Goal: Task Accomplishment & Management: Use online tool/utility

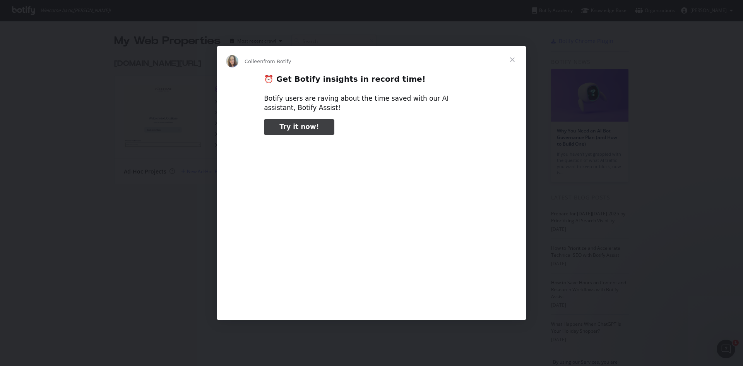
type input "158108"
click at [514, 60] on span "Close" at bounding box center [513, 60] width 28 height 28
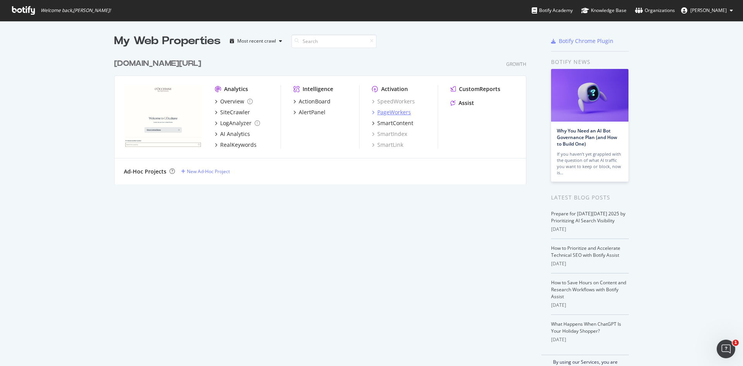
click at [381, 112] on div "PageWorkers" at bounding box center [395, 112] width 34 height 8
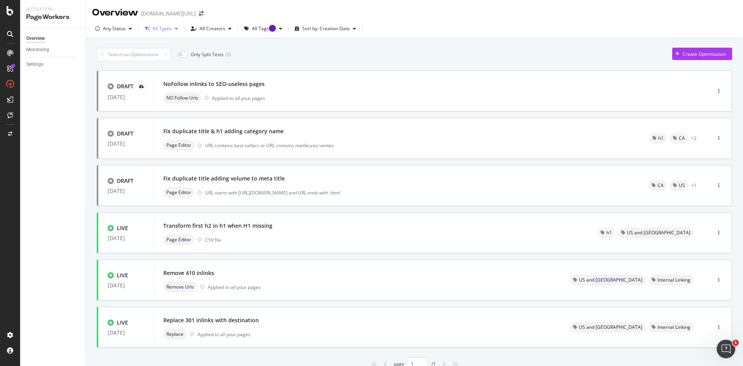
click at [175, 30] on icon "button" at bounding box center [176, 28] width 3 height 5
click at [229, 29] on icon "button" at bounding box center [229, 28] width 3 height 5
click at [41, 48] on div "Monitoring" at bounding box center [37, 50] width 23 height 8
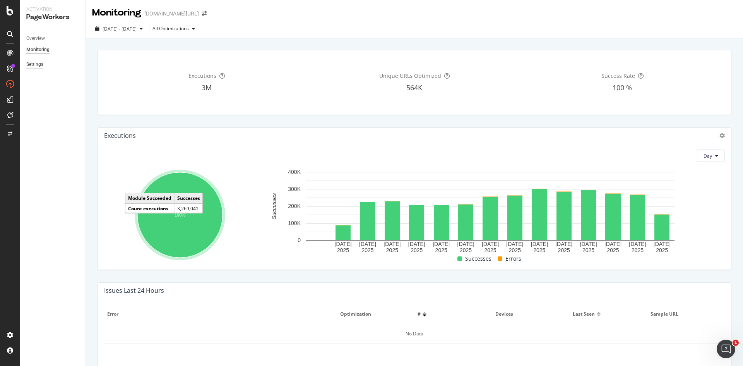
click at [34, 66] on div "Settings" at bounding box center [34, 64] width 17 height 8
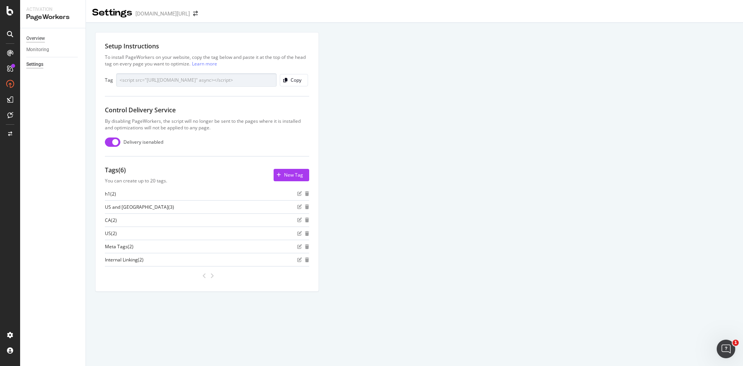
click at [40, 37] on div "Overview" at bounding box center [35, 38] width 19 height 8
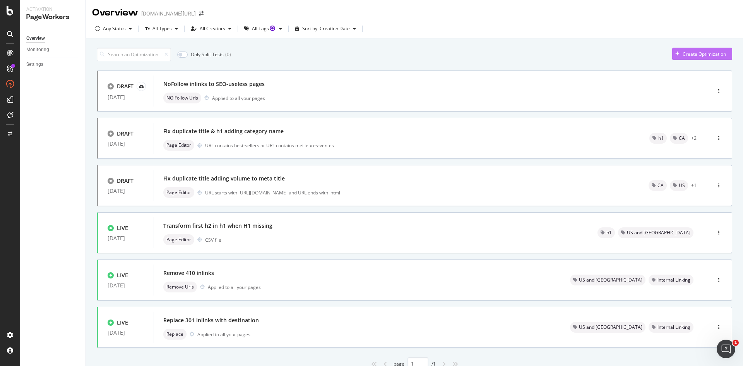
click at [704, 50] on div "Create Optimization" at bounding box center [700, 54] width 54 height 12
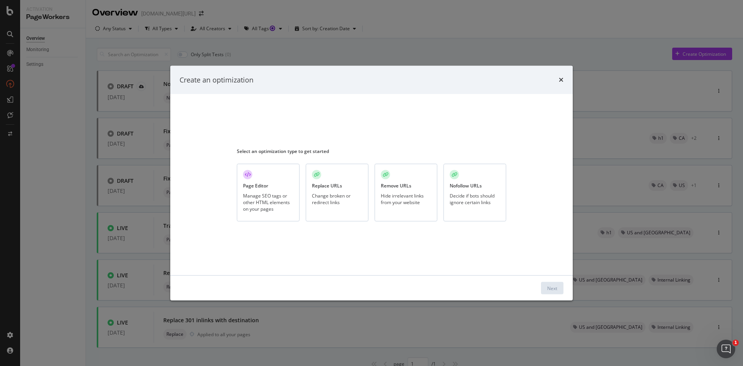
click at [109, 56] on div "Create an optimization Select an optimization type to get started Page Editor M…" at bounding box center [371, 183] width 743 height 366
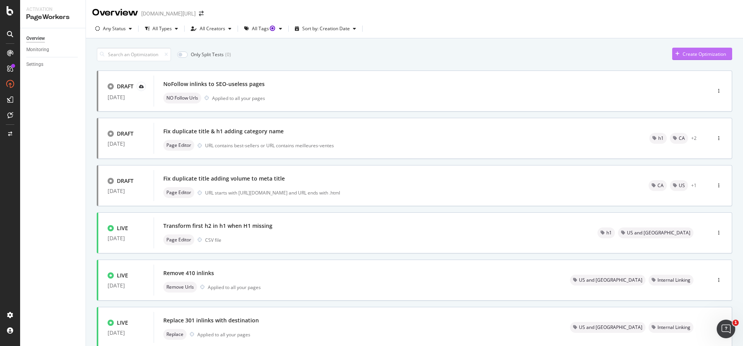
click at [701, 55] on div "Create Optimization" at bounding box center [704, 54] width 43 height 7
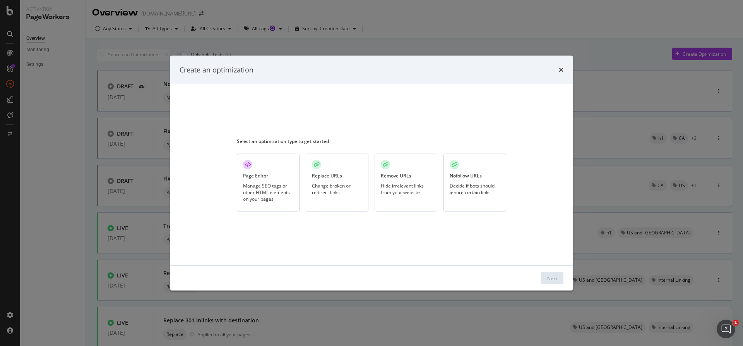
click at [340, 189] on div "Change broken or redirect links" at bounding box center [337, 188] width 50 height 13
click at [553, 277] on div "Next" at bounding box center [553, 278] width 10 height 7
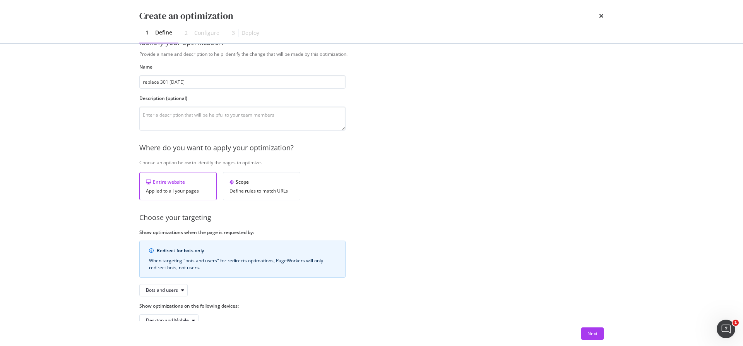
scroll to position [43, 0]
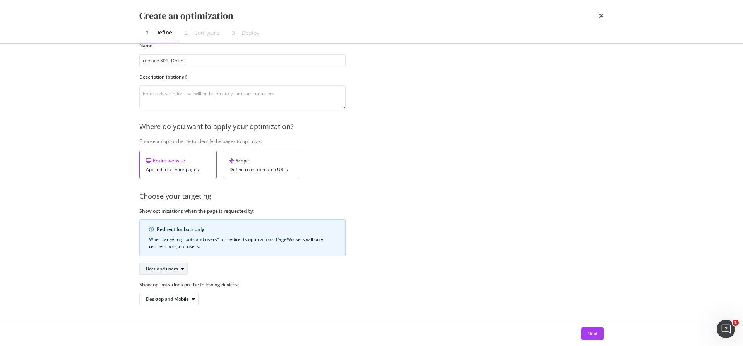
type input "replace 301 [DATE]"
click at [183, 272] on div "Bots and users" at bounding box center [166, 268] width 41 height 11
click at [184, 279] on div "Bots and users" at bounding box center [166, 282] width 46 height 10
click at [316, 296] on div "Desktop and Mobile" at bounding box center [242, 299] width 206 height 12
click at [196, 298] on div "modal" at bounding box center [193, 299] width 9 height 5
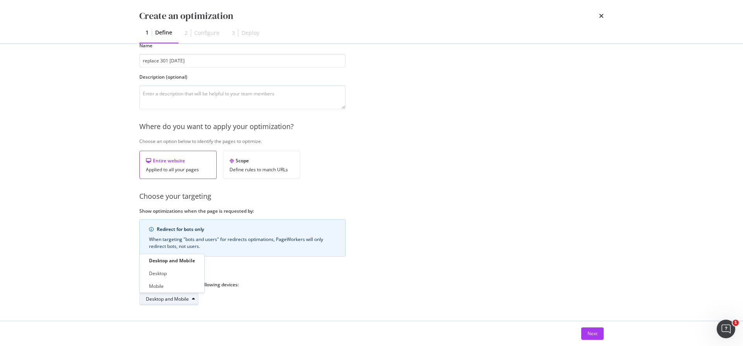
click at [196, 298] on div "modal" at bounding box center [193, 299] width 9 height 5
click at [404, 180] on div "Provide a name and description to help identify the change that will be made by…" at bounding box center [371, 167] width 465 height 276
click at [594, 330] on div "Next" at bounding box center [593, 333] width 10 height 7
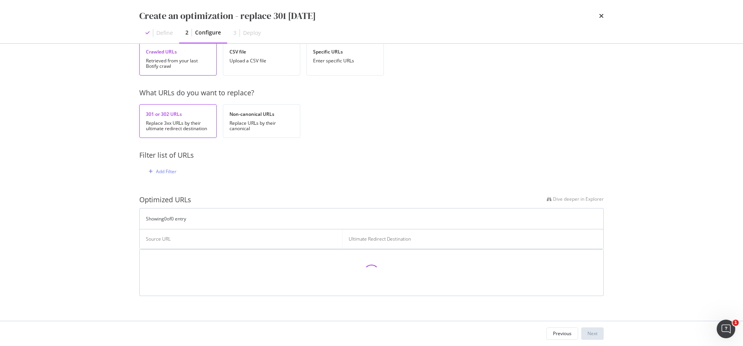
scroll to position [0, 0]
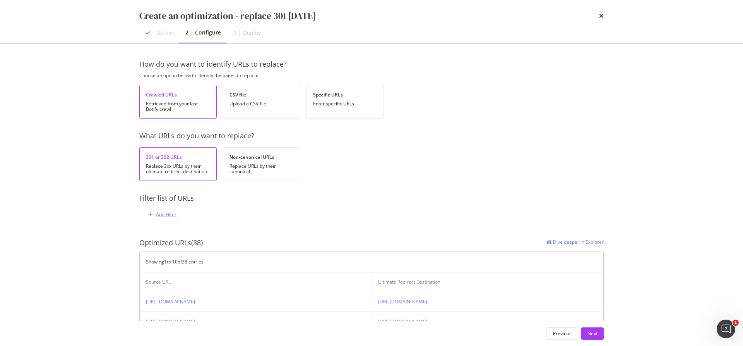
click at [158, 215] on div "Add Filter" at bounding box center [166, 214] width 21 height 7
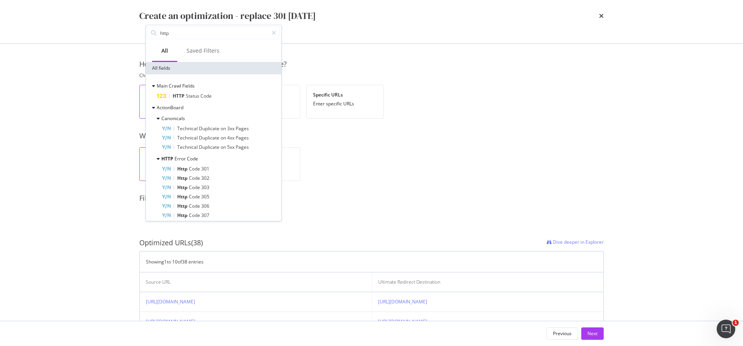
type input "http"
click at [210, 98] on span "Code" at bounding box center [206, 96] width 11 height 7
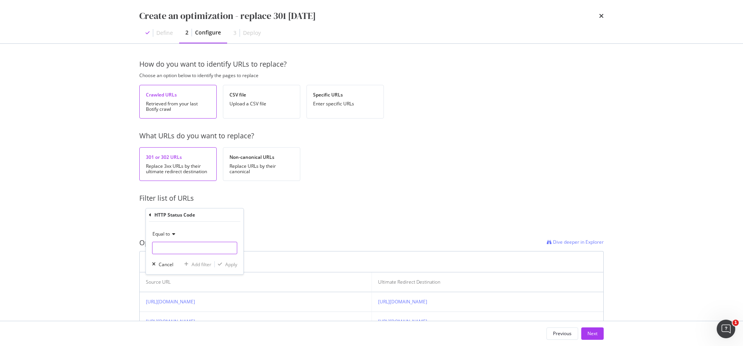
click at [190, 247] on input "modal" at bounding box center [194, 248] width 85 height 12
type input "301"
click at [186, 258] on span "301" at bounding box center [187, 258] width 64 height 7
click at [233, 265] on div "Apply" at bounding box center [231, 264] width 12 height 7
click at [558, 243] on span "Dive deeper in Explorer" at bounding box center [578, 243] width 51 height 7
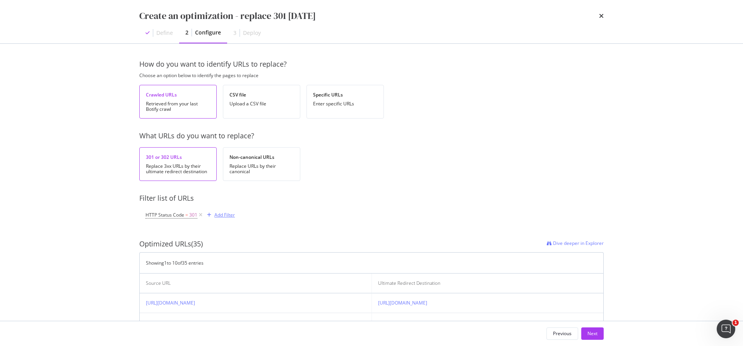
click at [222, 216] on div "Add Filter" at bounding box center [225, 214] width 21 height 7
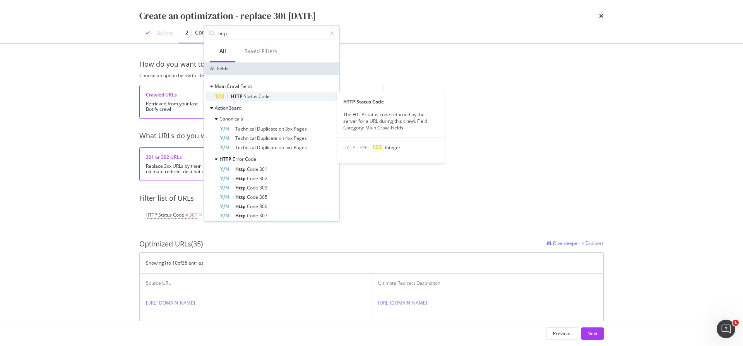
click at [226, 98] on div "HTTP Status Code" at bounding box center [276, 96] width 123 height 9
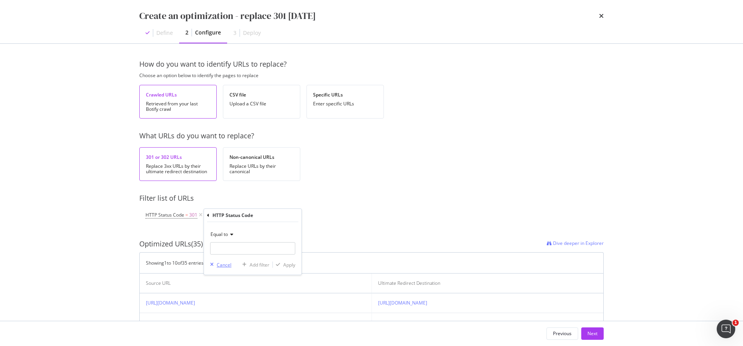
click at [226, 266] on div "Cancel" at bounding box center [224, 264] width 15 height 7
click at [221, 216] on div "Add Filter" at bounding box center [225, 214] width 21 height 7
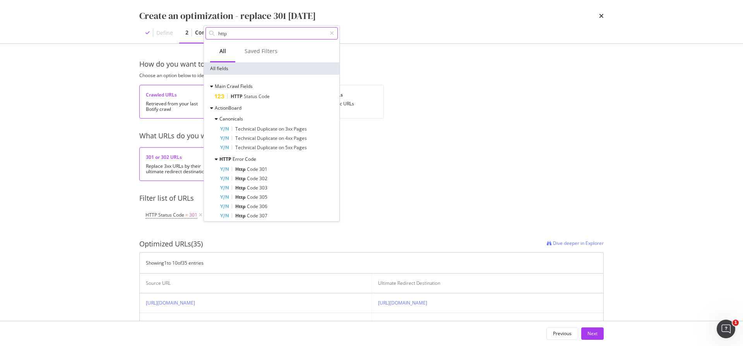
click at [309, 36] on input "http" at bounding box center [272, 33] width 109 height 12
type input "h"
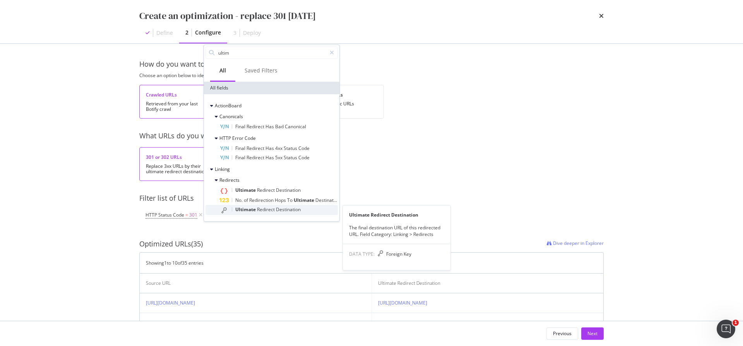
type input "ultim"
click at [270, 208] on span "Redirect" at bounding box center [266, 209] width 19 height 7
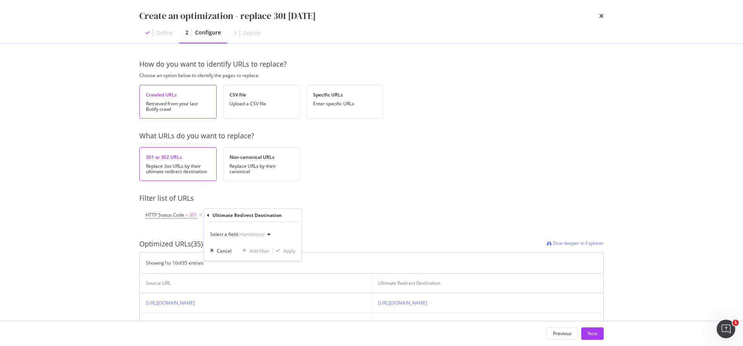
click at [263, 235] on div "(mandatory)" at bounding box center [251, 234] width 27 height 7
type input "g"
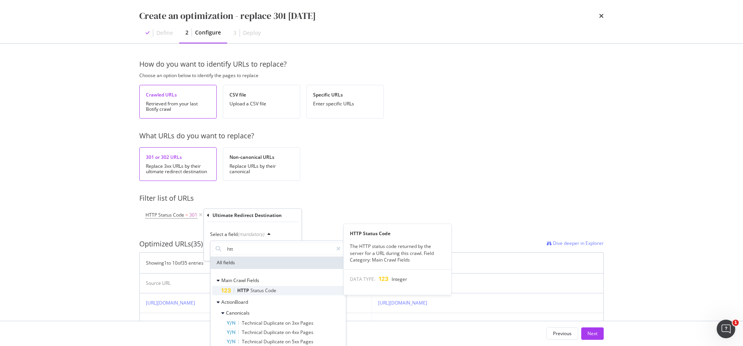
type input "htt"
click at [264, 290] on span "Status" at bounding box center [258, 290] width 15 height 7
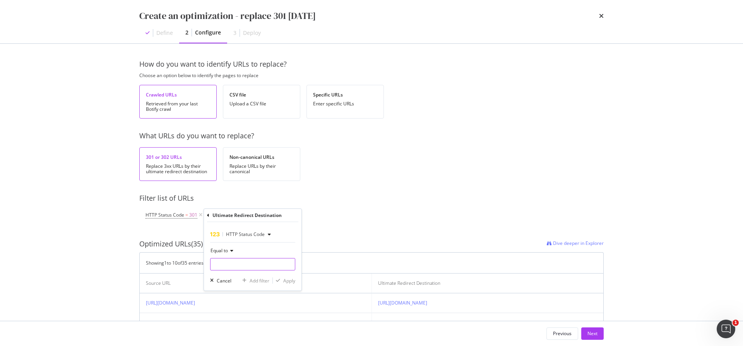
click at [258, 268] on input "modal" at bounding box center [252, 264] width 85 height 12
click at [255, 273] on span "200" at bounding box center [241, 274] width 57 height 7
type input "200"
click at [288, 278] on div "Apply" at bounding box center [289, 280] width 12 height 7
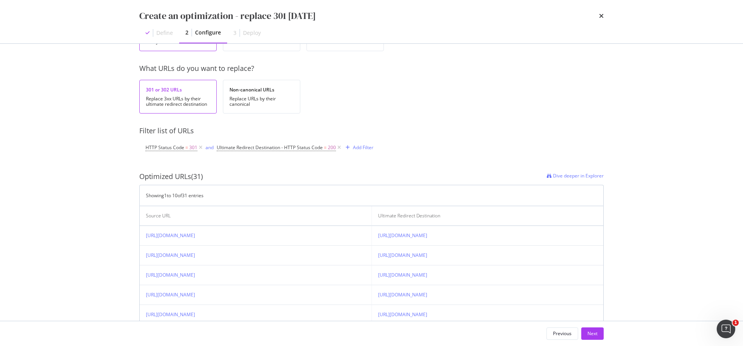
scroll to position [204, 0]
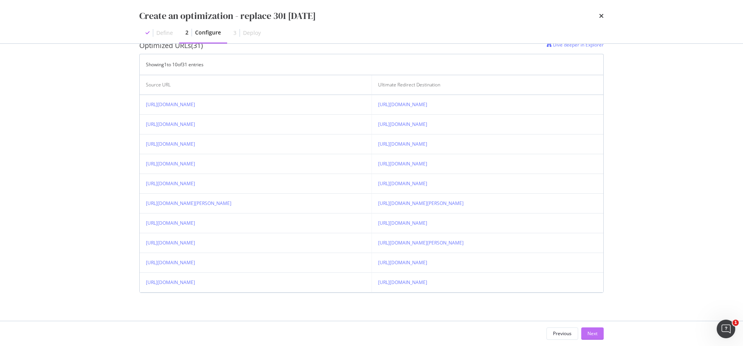
click at [599, 330] on button "Next" at bounding box center [593, 333] width 22 height 12
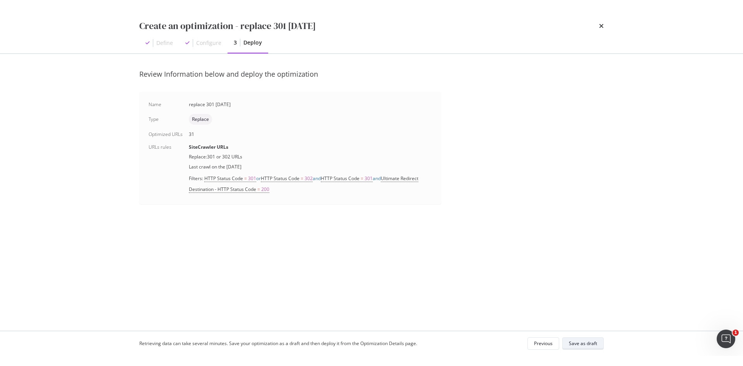
scroll to position [0, 0]
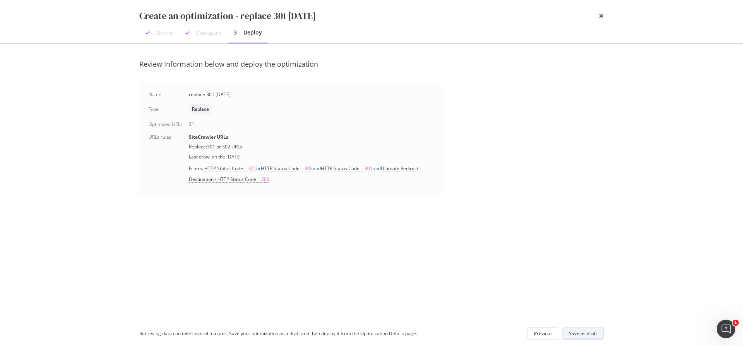
click at [592, 332] on div "Save as draft" at bounding box center [583, 333] width 28 height 7
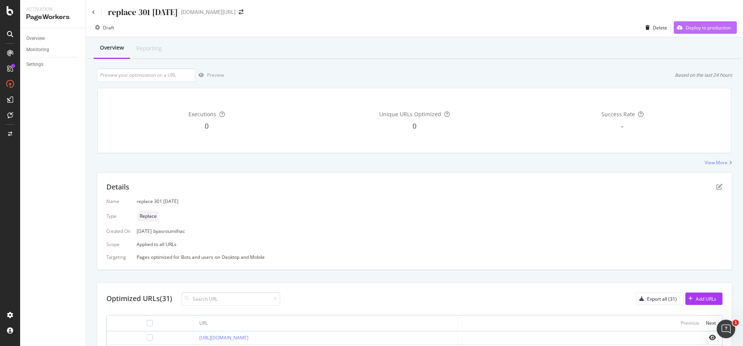
click at [702, 27] on div "Deploy to production" at bounding box center [708, 27] width 45 height 7
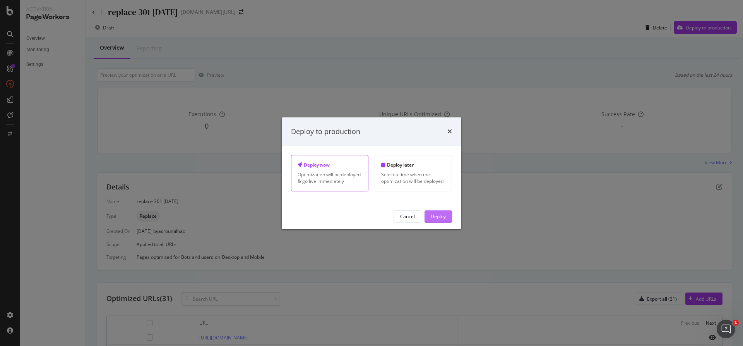
click at [435, 217] on div "Deploy" at bounding box center [438, 216] width 15 height 7
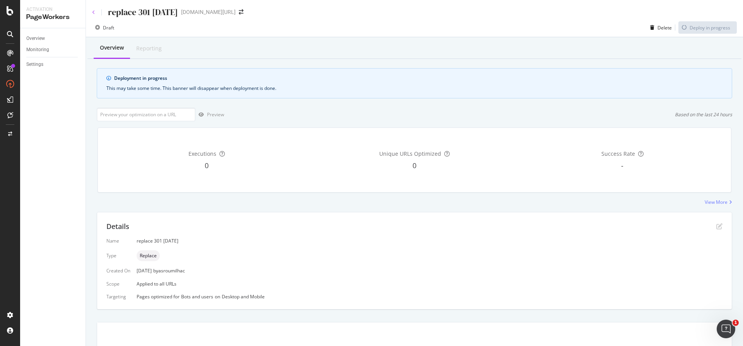
click at [94, 13] on icon at bounding box center [93, 12] width 3 height 5
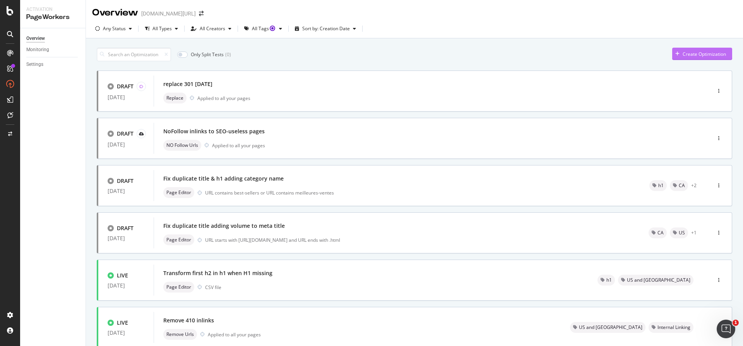
click at [683, 52] on div "Create Optimization" at bounding box center [704, 54] width 43 height 7
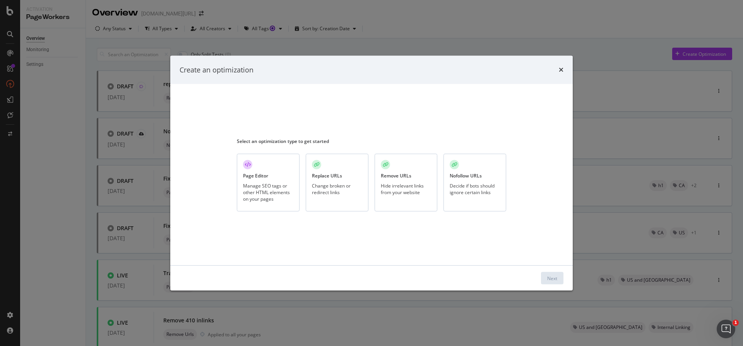
click at [390, 185] on div "Hide irrelevant links from your website" at bounding box center [406, 188] width 50 height 13
click at [551, 279] on div "Next" at bounding box center [553, 278] width 10 height 7
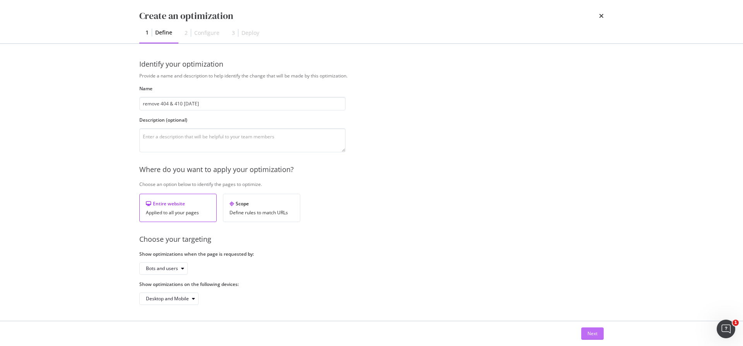
type input "remove 404 & 410 [DATE]"
click at [597, 332] on div "Next" at bounding box center [593, 333] width 10 height 7
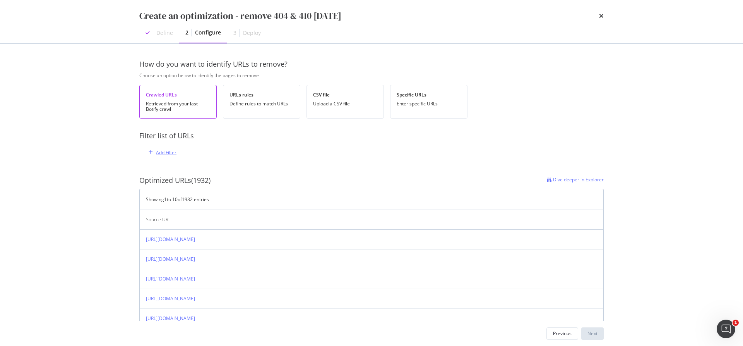
click at [165, 153] on div "Add Filter" at bounding box center [166, 152] width 21 height 7
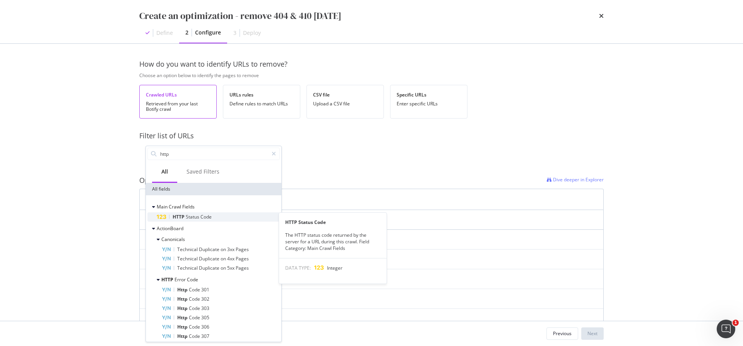
type input "http"
click at [187, 216] on span "Status" at bounding box center [193, 216] width 15 height 7
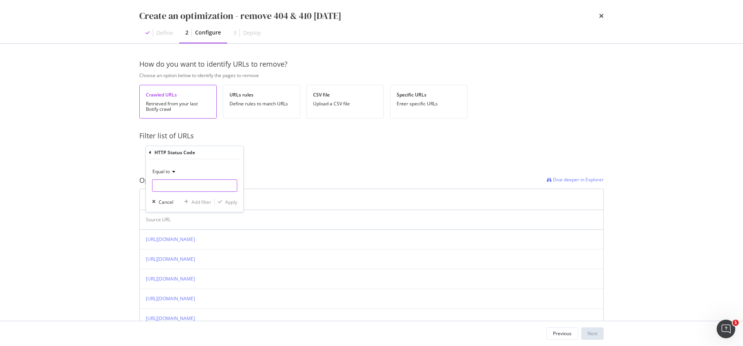
click at [217, 183] on input "modal" at bounding box center [194, 185] width 85 height 12
type input "404"
click at [230, 201] on div "Apply" at bounding box center [231, 202] width 12 height 7
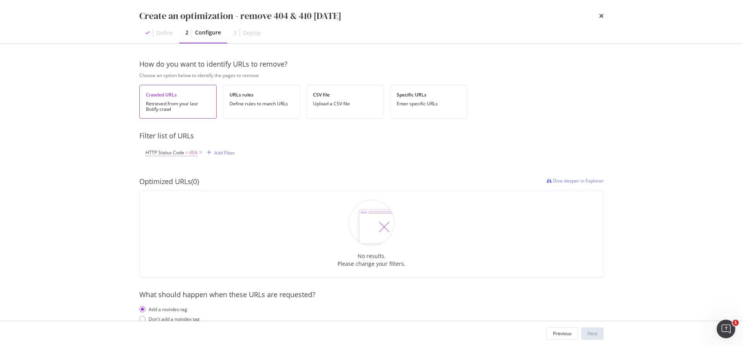
click at [192, 153] on span "404" at bounding box center [193, 152] width 8 height 11
click at [180, 187] on input "404" at bounding box center [194, 185] width 85 height 12
type input "410"
click at [231, 202] on div "Apply" at bounding box center [231, 201] width 12 height 7
click at [603, 18] on icon "times" at bounding box center [601, 16] width 5 height 6
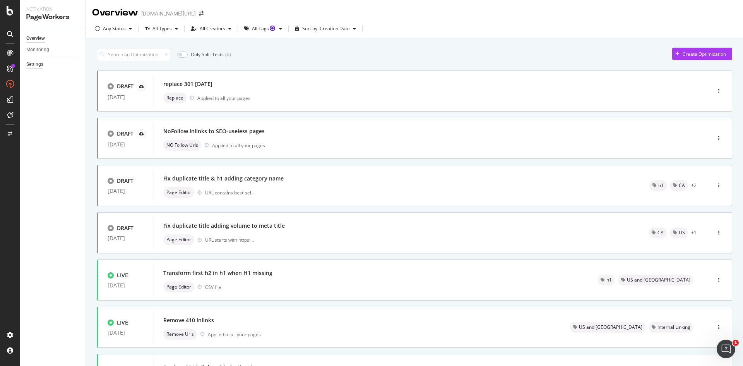
click at [40, 65] on div "Settings" at bounding box center [34, 64] width 17 height 8
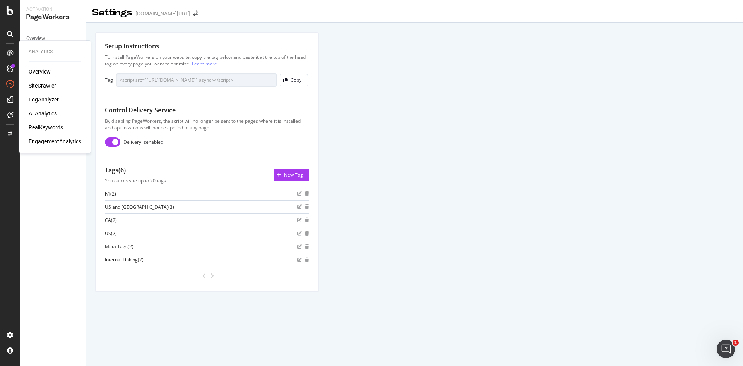
click at [41, 70] on div "Overview" at bounding box center [40, 72] width 22 height 8
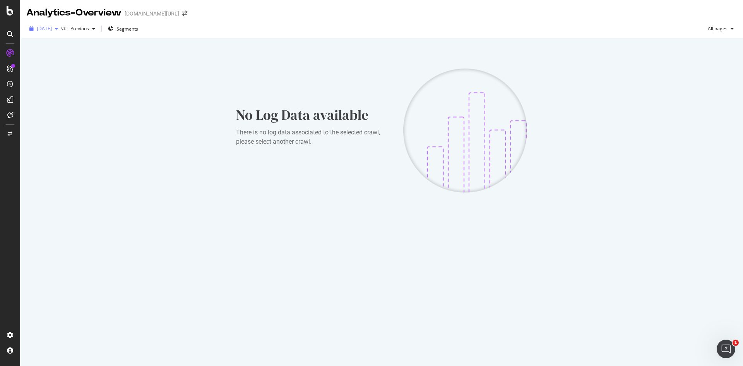
click at [58, 31] on icon "button" at bounding box center [56, 28] width 3 height 5
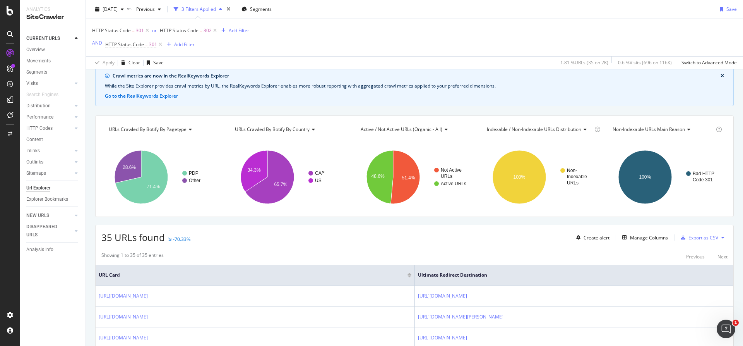
scroll to position [194, 0]
